Goal: Find specific page/section: Find specific page/section

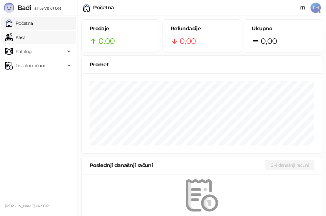
click at [25, 38] on link "Kasa" at bounding box center [15, 37] width 20 height 13
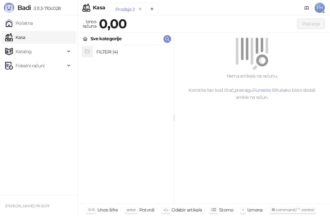
click at [107, 53] on h4 "FILTERI (4)" at bounding box center [132, 52] width 72 height 10
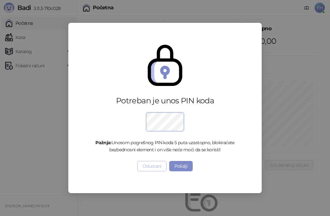
click at [146, 166] on button "Odustani" at bounding box center [151, 166] width 29 height 10
